Goal: Task Accomplishment & Management: Complete application form

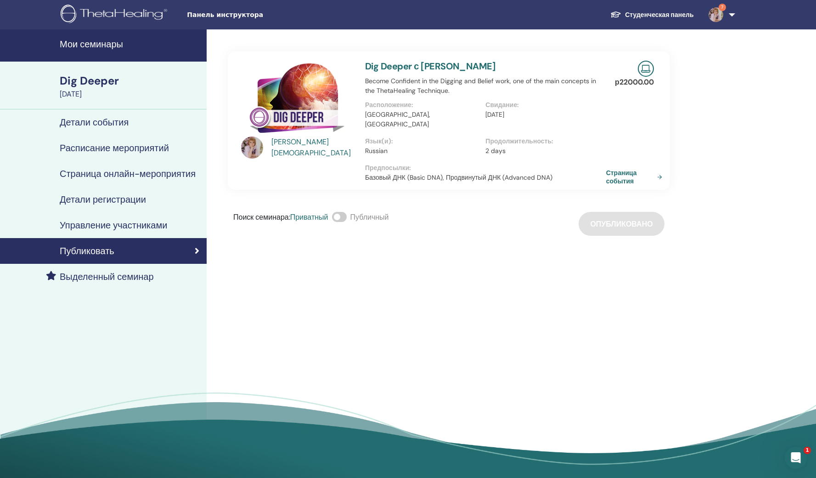
click at [137, 16] on img at bounding box center [116, 15] width 110 height 21
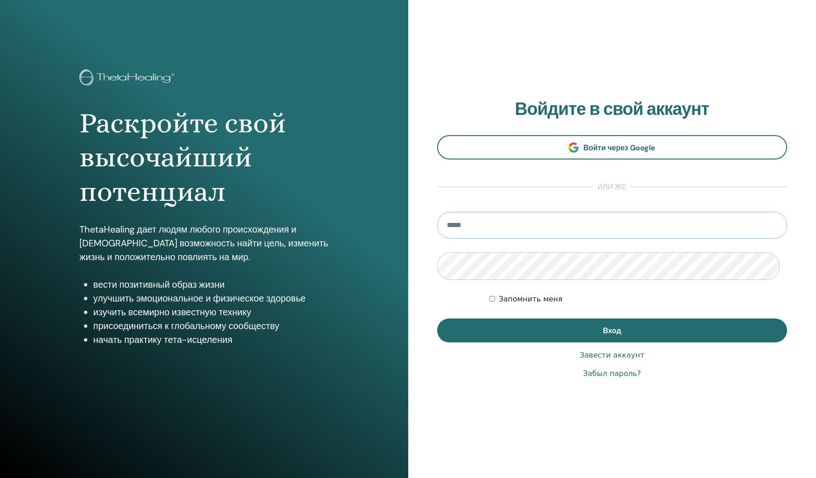
type input "**********"
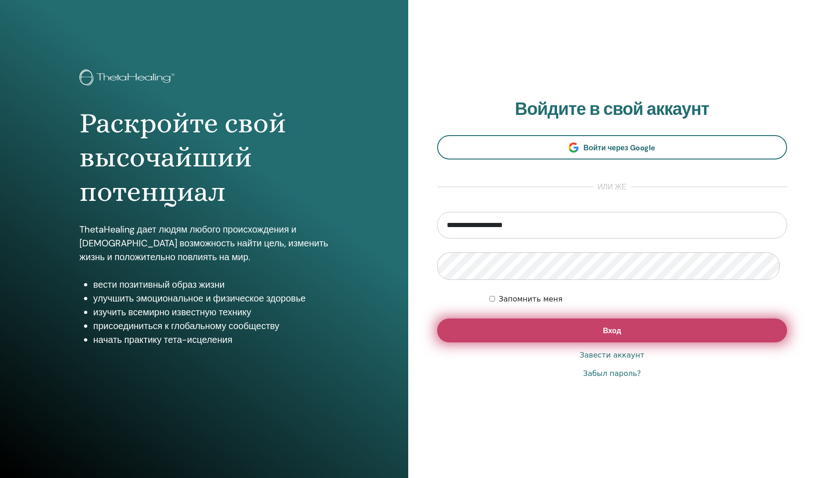
click at [592, 339] on button "Вход" at bounding box center [612, 330] width 350 height 24
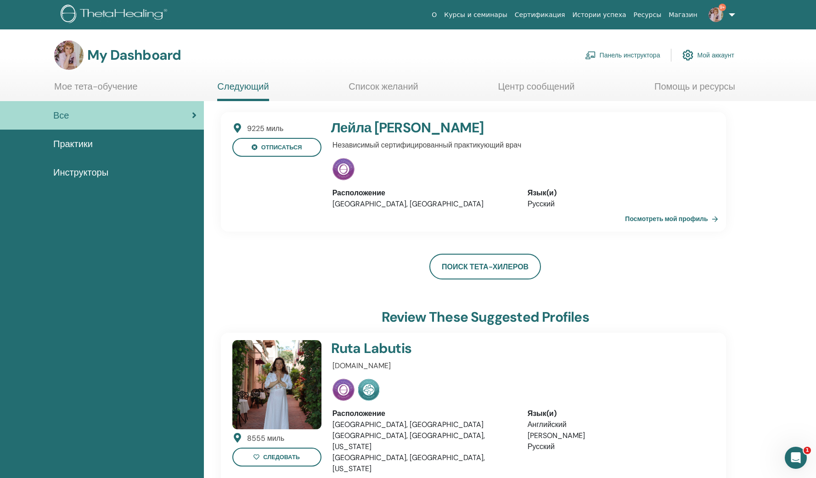
click at [611, 60] on link "Панель инструктора" at bounding box center [622, 55] width 75 height 20
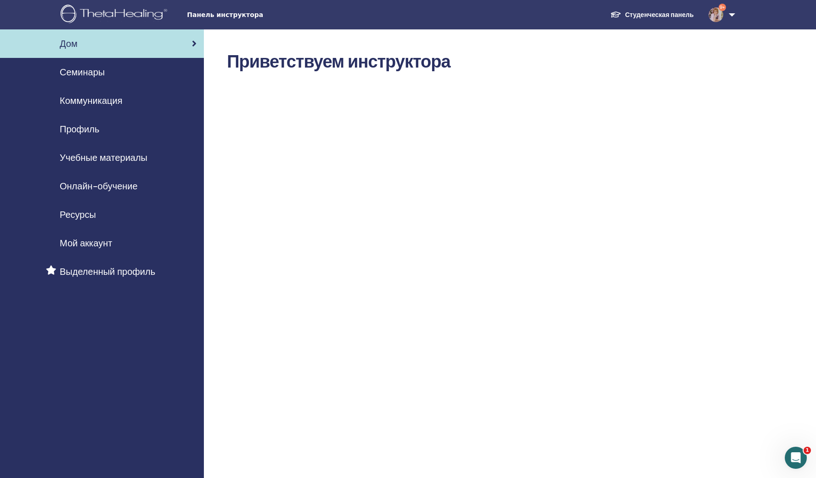
click at [94, 78] on span "Семинары" at bounding box center [82, 72] width 45 height 14
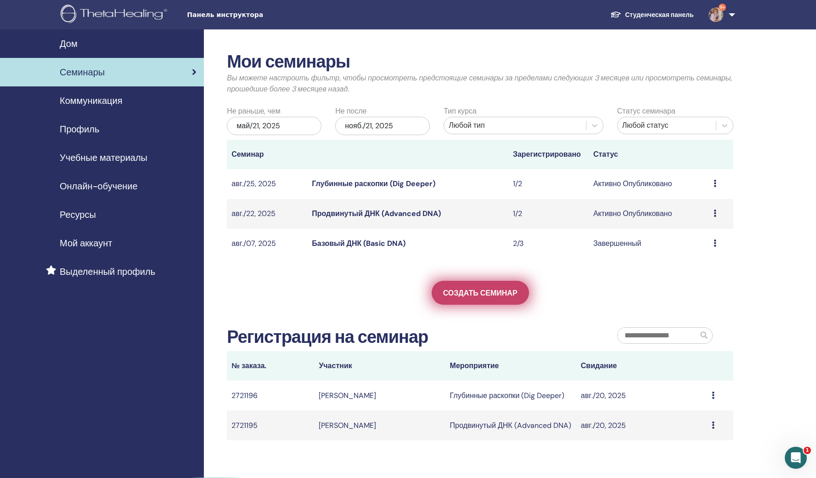
click at [484, 298] on span "Создать семинар" at bounding box center [480, 293] width 74 height 10
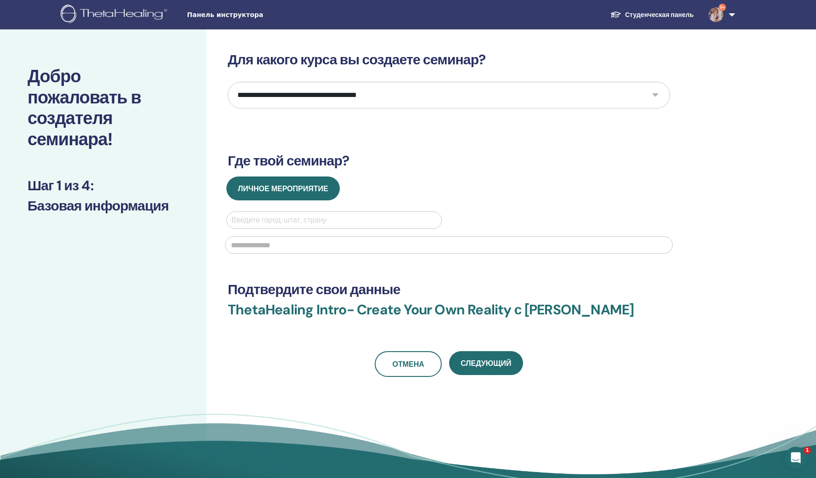
select select "*"
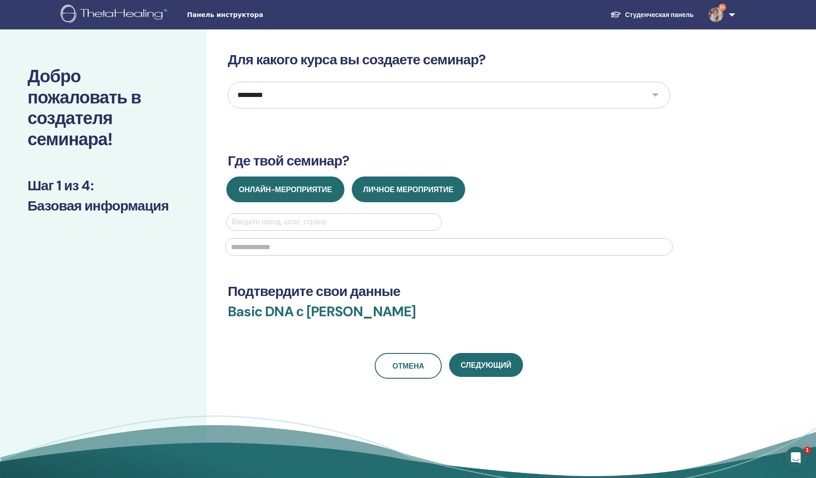
click at [289, 194] on span "Онлайн-мероприятие" at bounding box center [285, 190] width 93 height 10
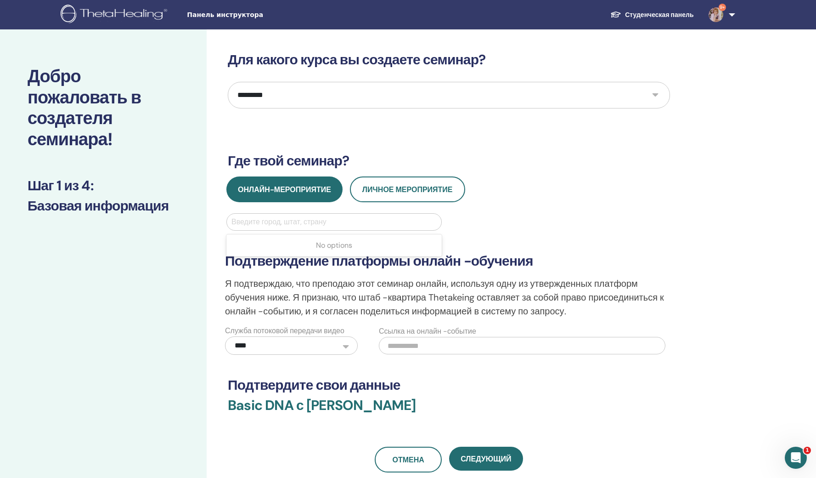
click at [245, 227] on div "Введите город, штат, страну" at bounding box center [333, 221] width 205 height 11
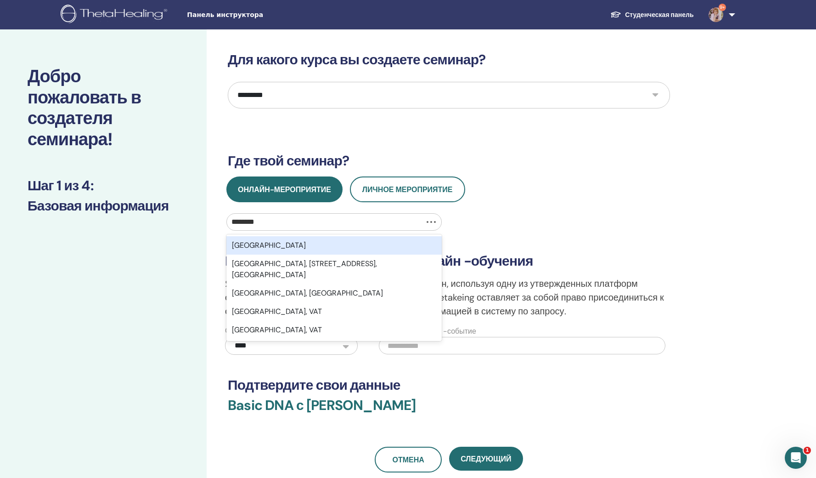
type input "*********"
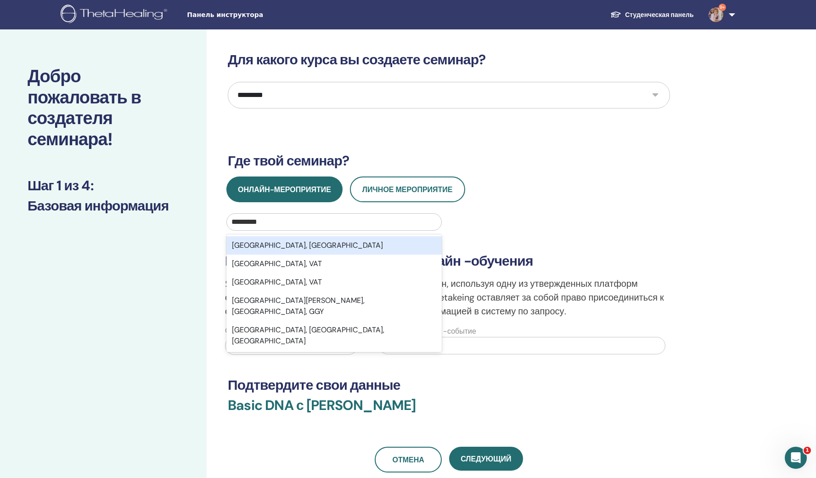
click at [248, 254] on div "Saint Petersburg, RUS" at bounding box center [333, 245] width 215 height 18
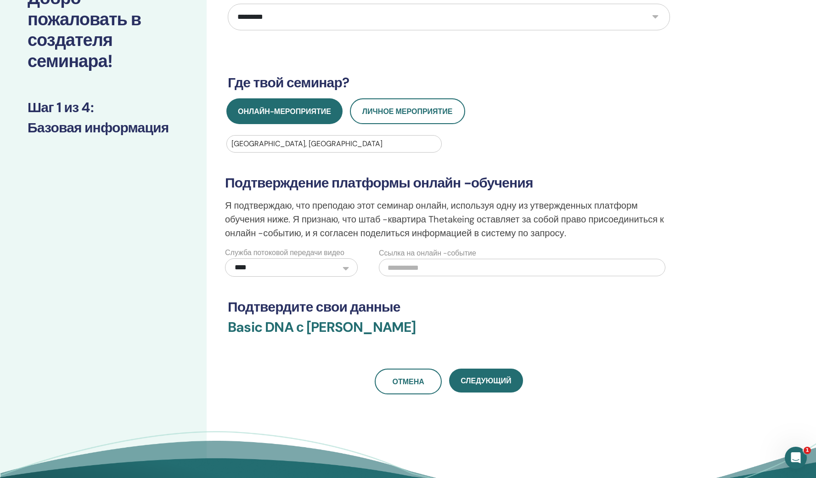
scroll to position [148, 0]
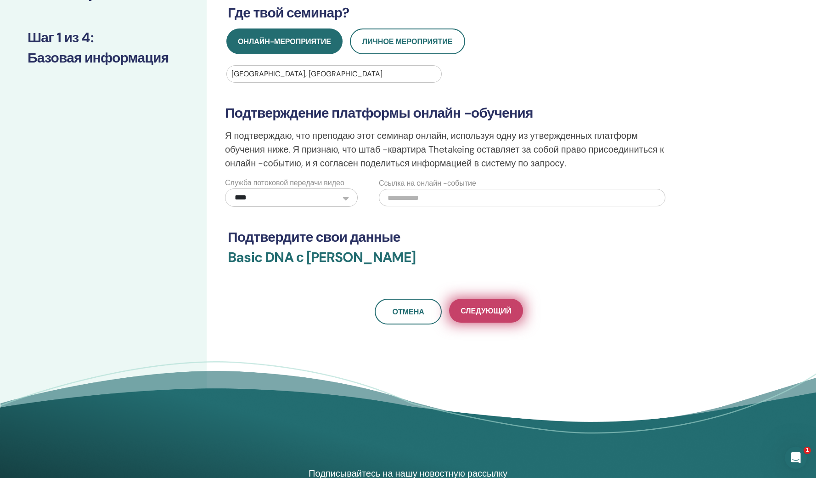
click at [474, 316] on span "Следующий" at bounding box center [486, 311] width 51 height 10
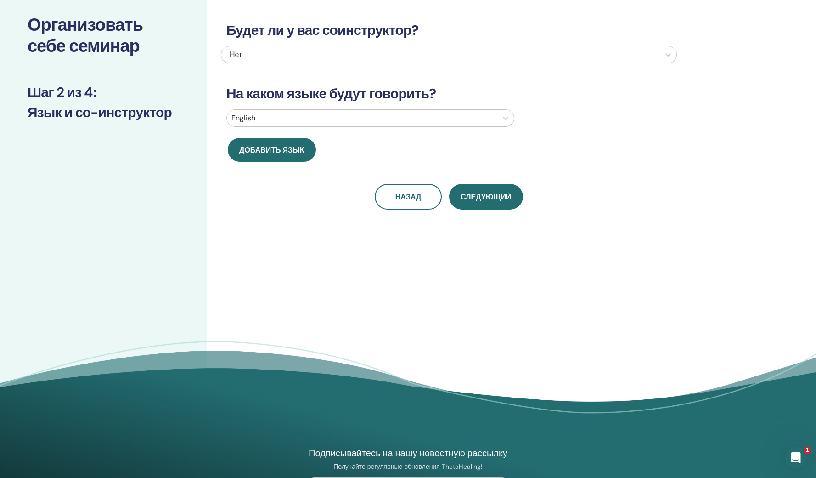
scroll to position [0, 0]
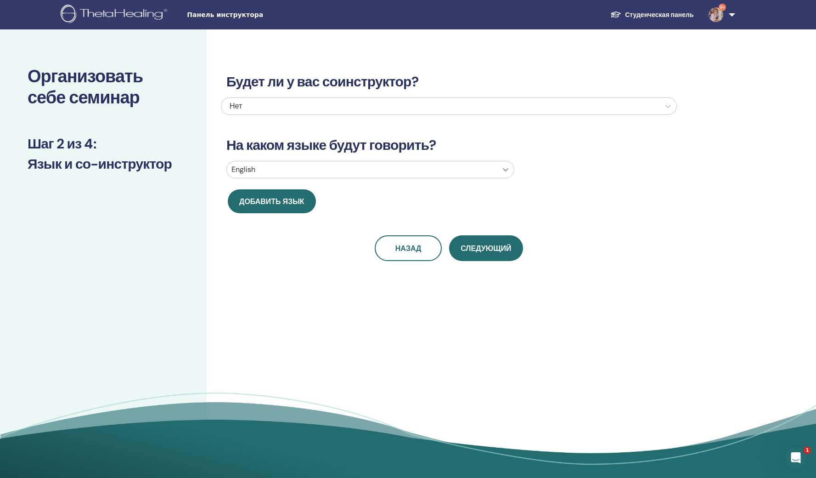
click at [506, 171] on icon at bounding box center [506, 169] width 6 height 3
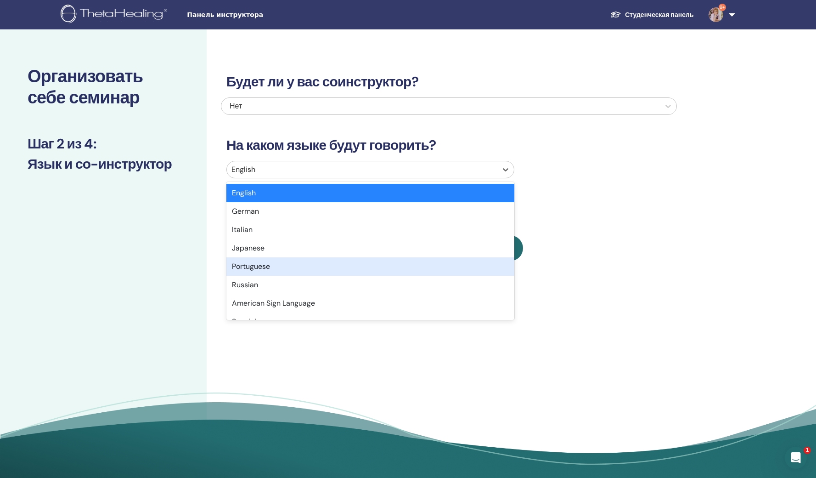
click at [389, 276] on div "Portuguese" at bounding box center [370, 266] width 288 height 18
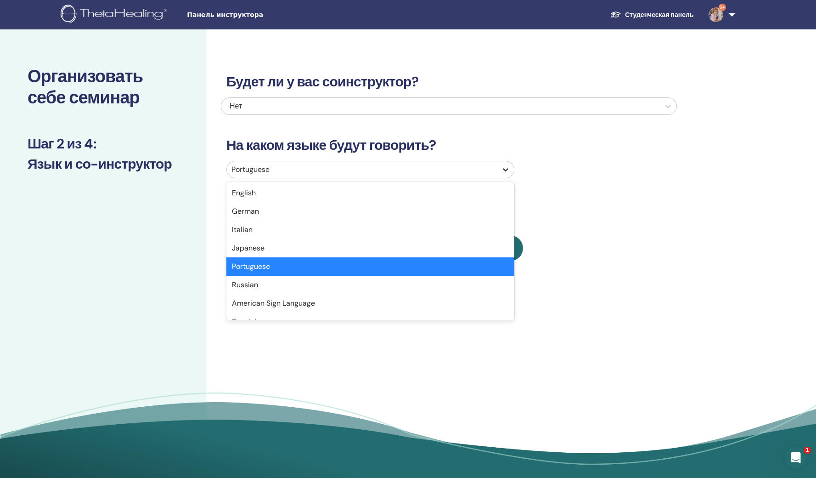
click at [510, 178] on div at bounding box center [505, 169] width 17 height 17
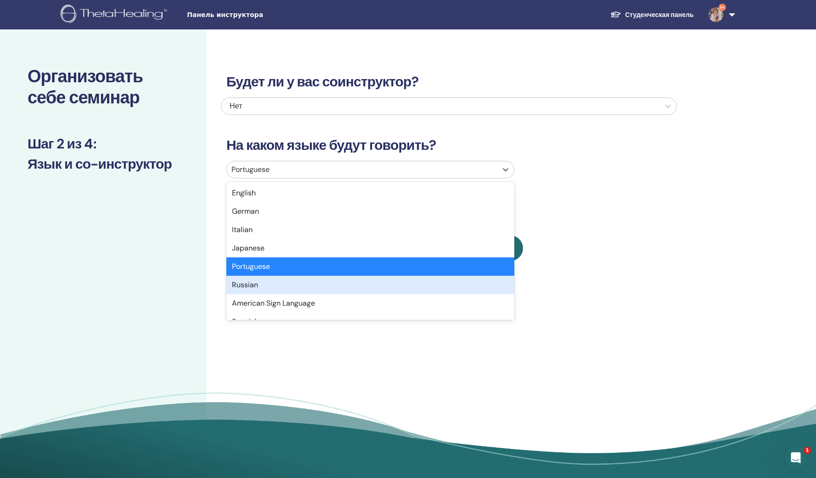
click at [374, 294] on div "Russian" at bounding box center [370, 285] width 288 height 18
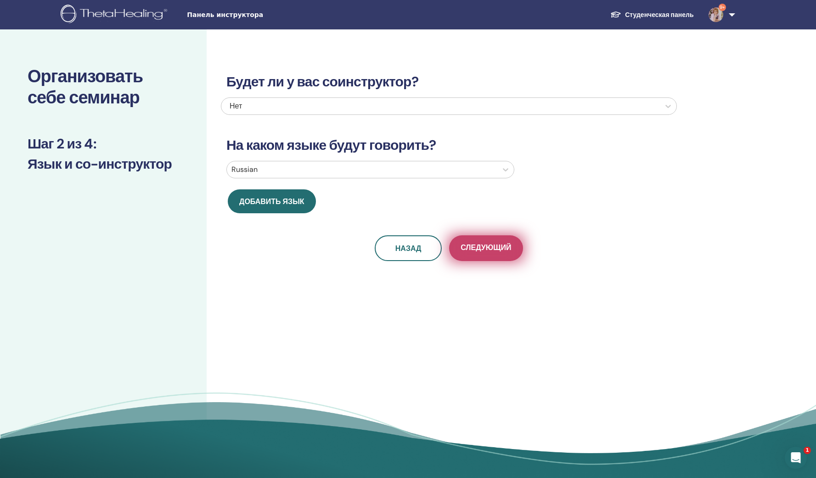
click at [485, 254] on span "Следующий" at bounding box center [486, 247] width 51 height 11
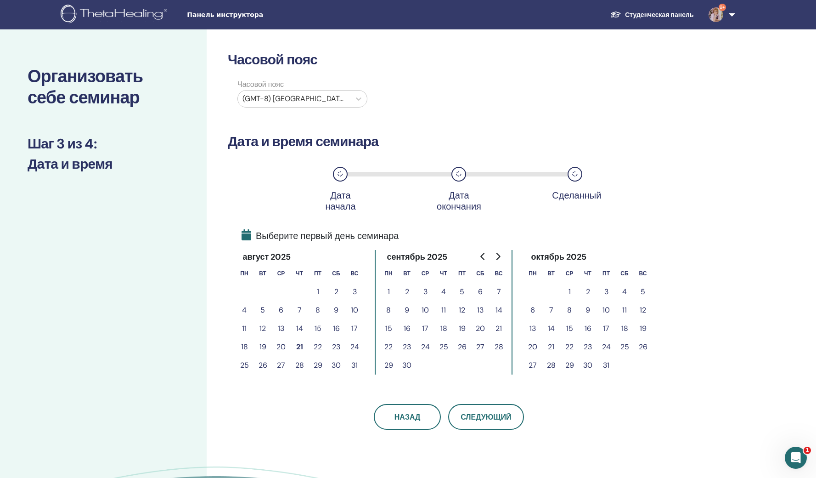
click at [284, 374] on button "27" at bounding box center [281, 365] width 18 height 18
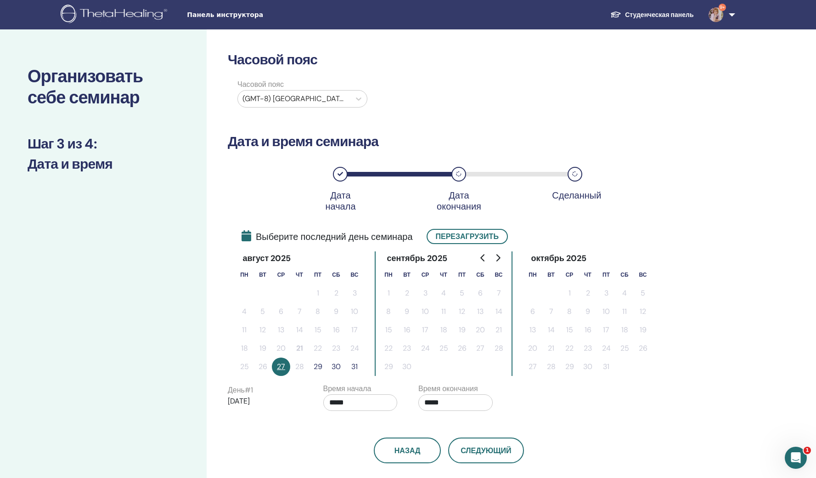
click at [320, 376] on button "29" at bounding box center [318, 366] width 18 height 18
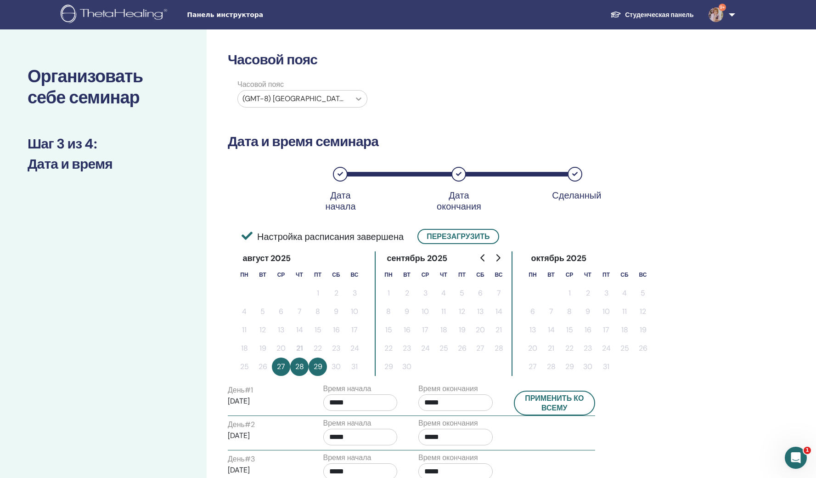
click at [357, 101] on icon at bounding box center [359, 98] width 6 height 3
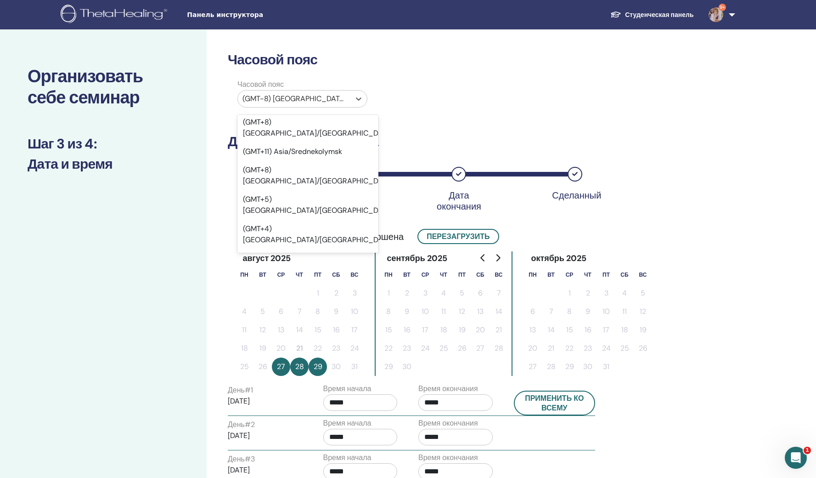
scroll to position [9734, 0]
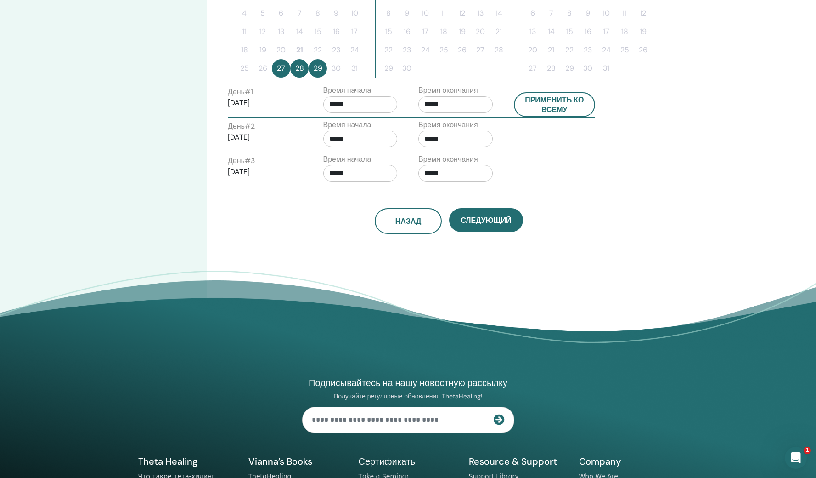
scroll to position [472, 0]
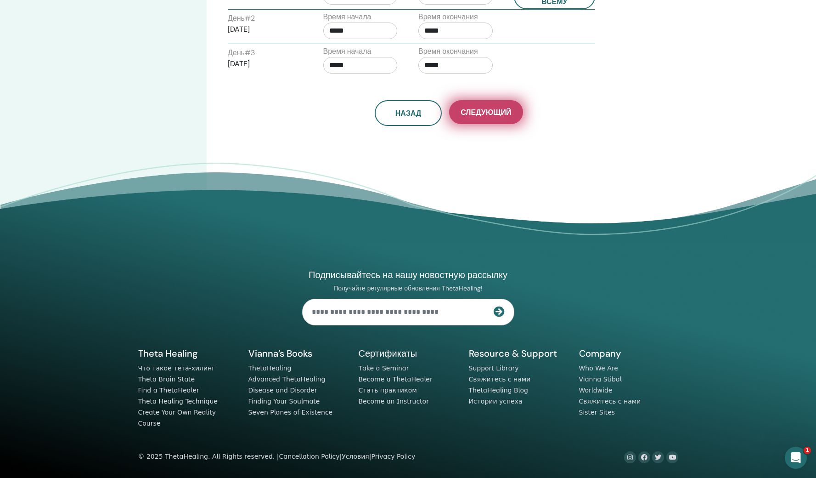
click at [471, 107] on span "Следующий" at bounding box center [486, 112] width 51 height 10
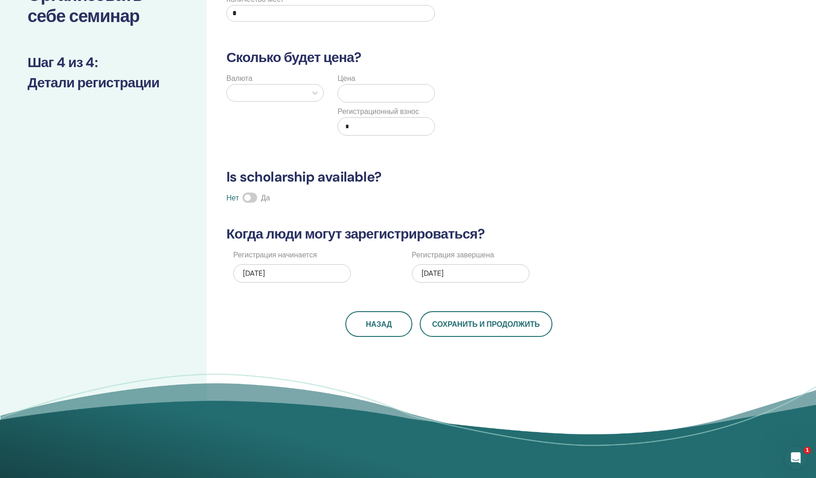
scroll to position [2, 0]
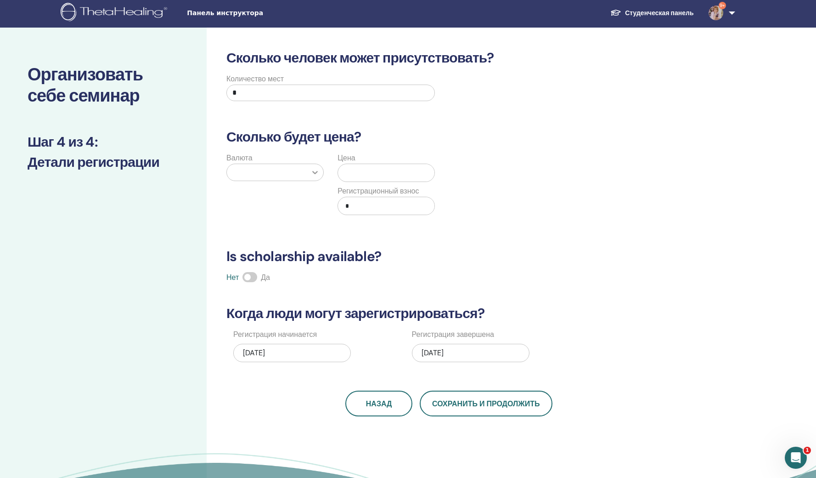
click at [312, 177] on icon at bounding box center [314, 172] width 9 height 9
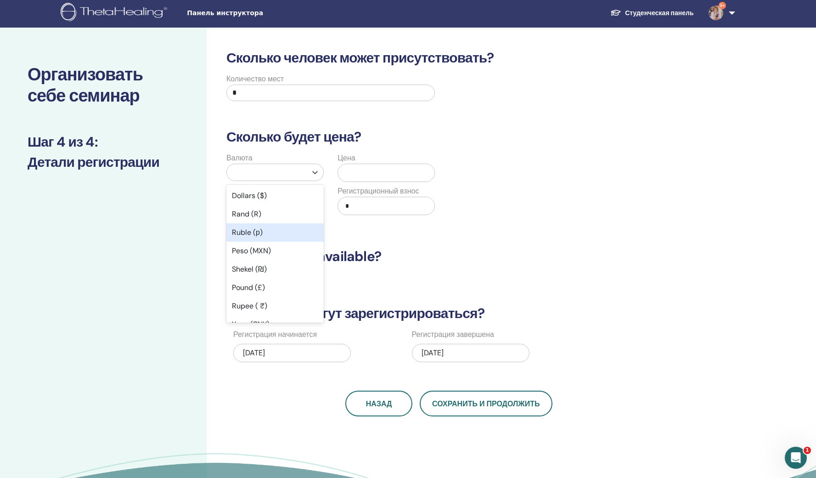
click at [257, 242] on div "Ruble (р)" at bounding box center [274, 232] width 97 height 18
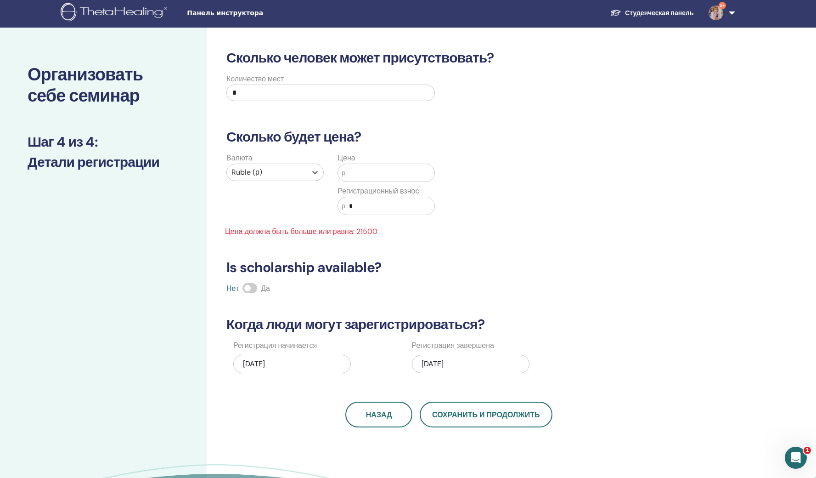
click at [357, 181] on input "text" at bounding box center [389, 172] width 89 height 17
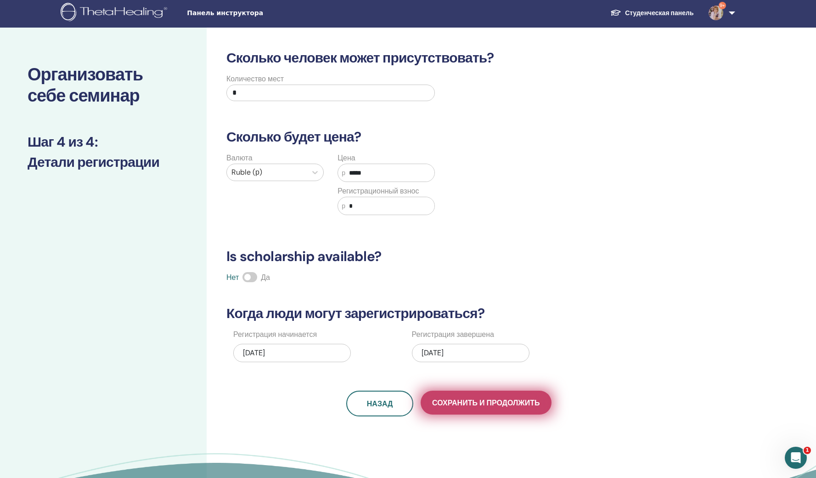
type input "*****"
click at [454, 407] on span "Сохранить и продолжить" at bounding box center [485, 403] width 107 height 10
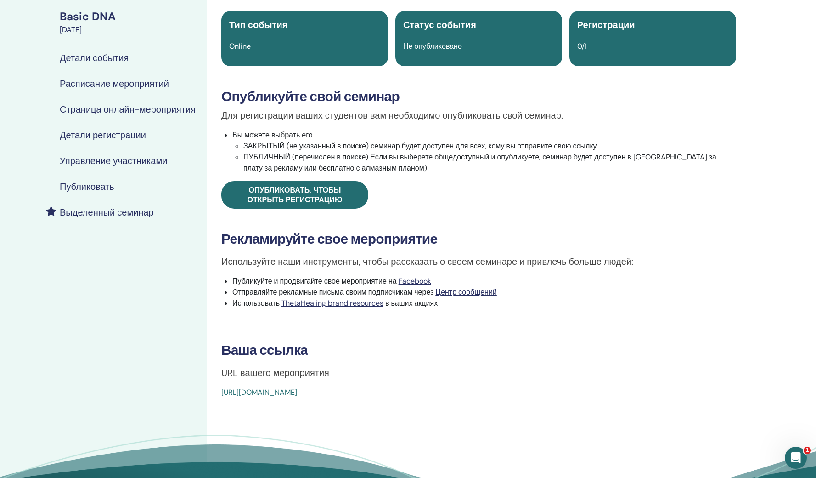
scroll to position [125, 0]
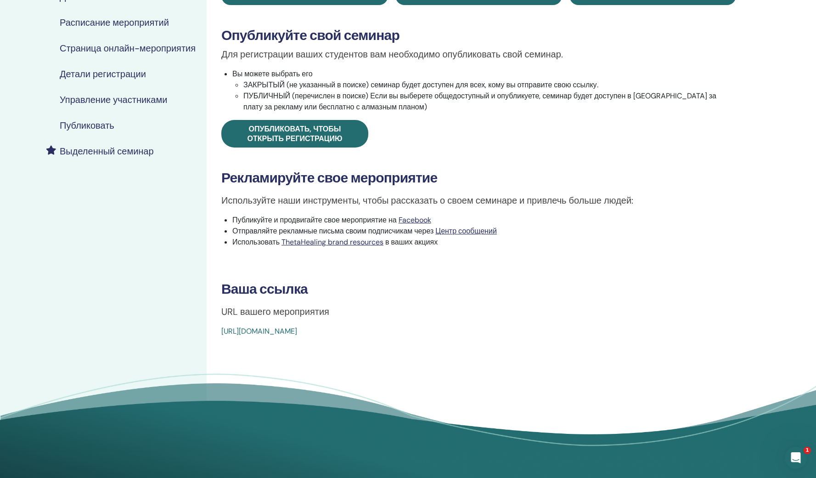
drag, startPoint x: 217, startPoint y: 360, endPoint x: 468, endPoint y: 363, distance: 251.7
click at [468, 337] on div "Basic DNA Тип события Online Статус события Не опубликовано Регистрации 0/1 Опу…" at bounding box center [478, 131] width 533 height 411
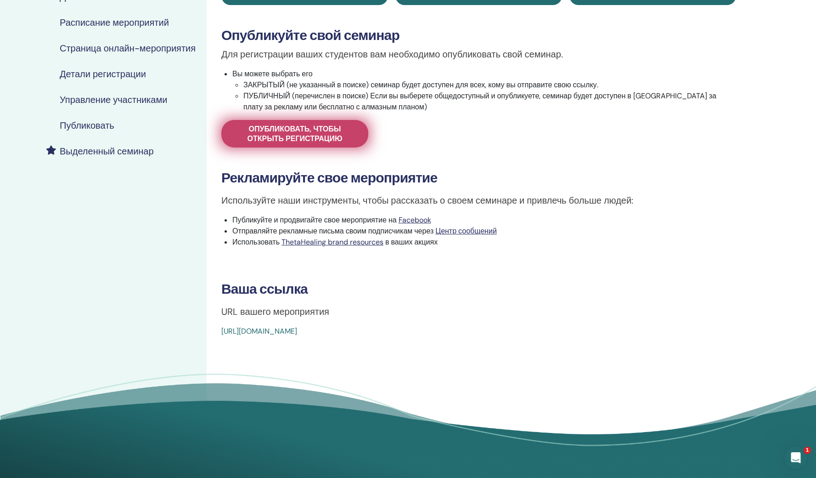
click at [281, 143] on span "Опубликовать, чтобы открыть регистрацию" at bounding box center [295, 133] width 124 height 19
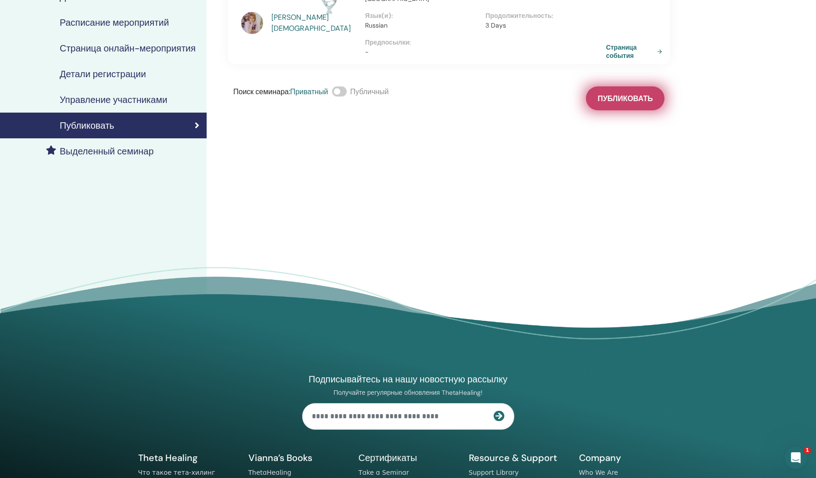
click at [602, 103] on span "Публиковать" at bounding box center [624, 99] width 55 height 10
